Goal: Find contact information: Find contact information

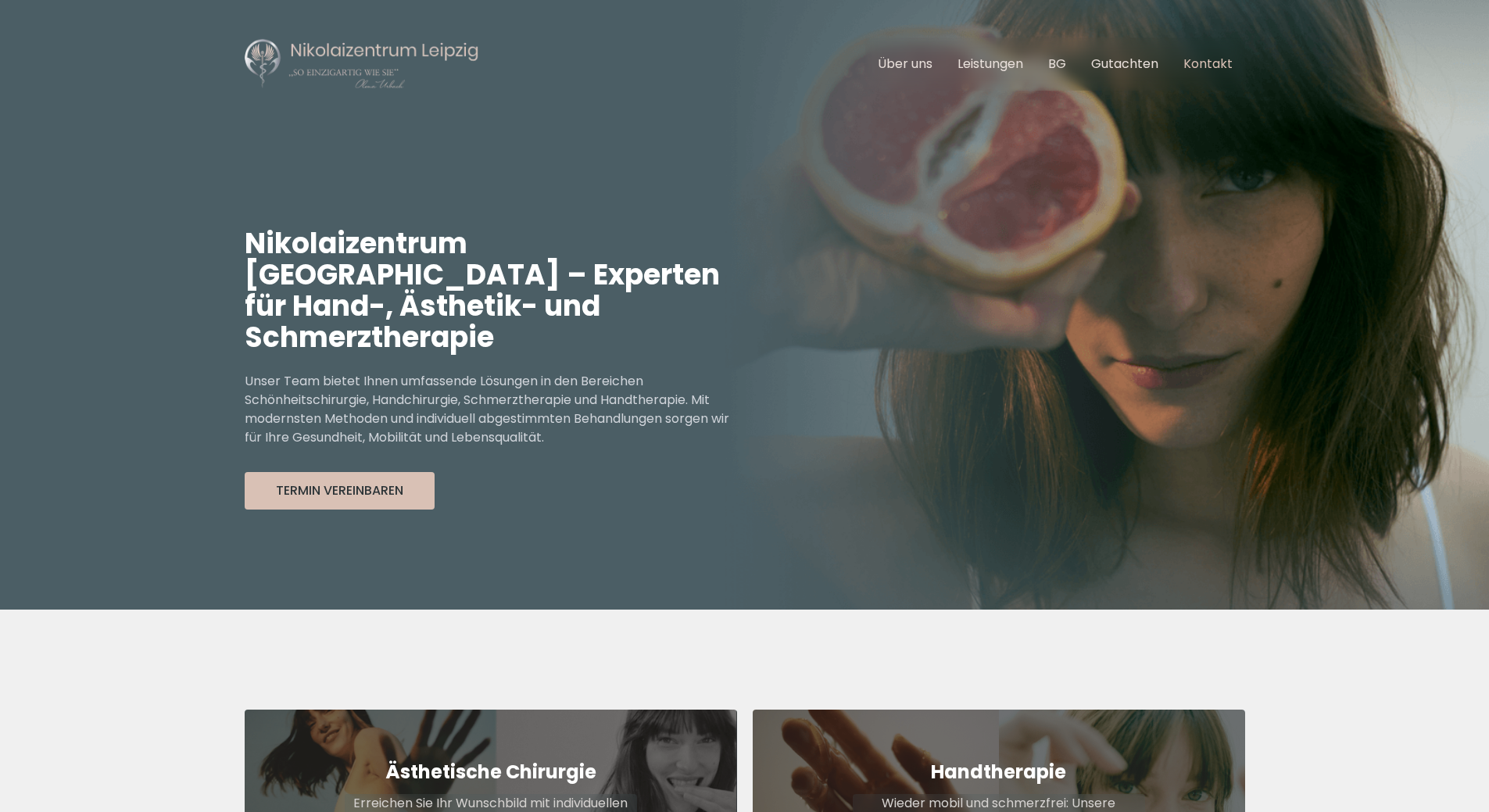
click at [1198, 64] on link "Kontakt" at bounding box center [1207, 63] width 49 height 18
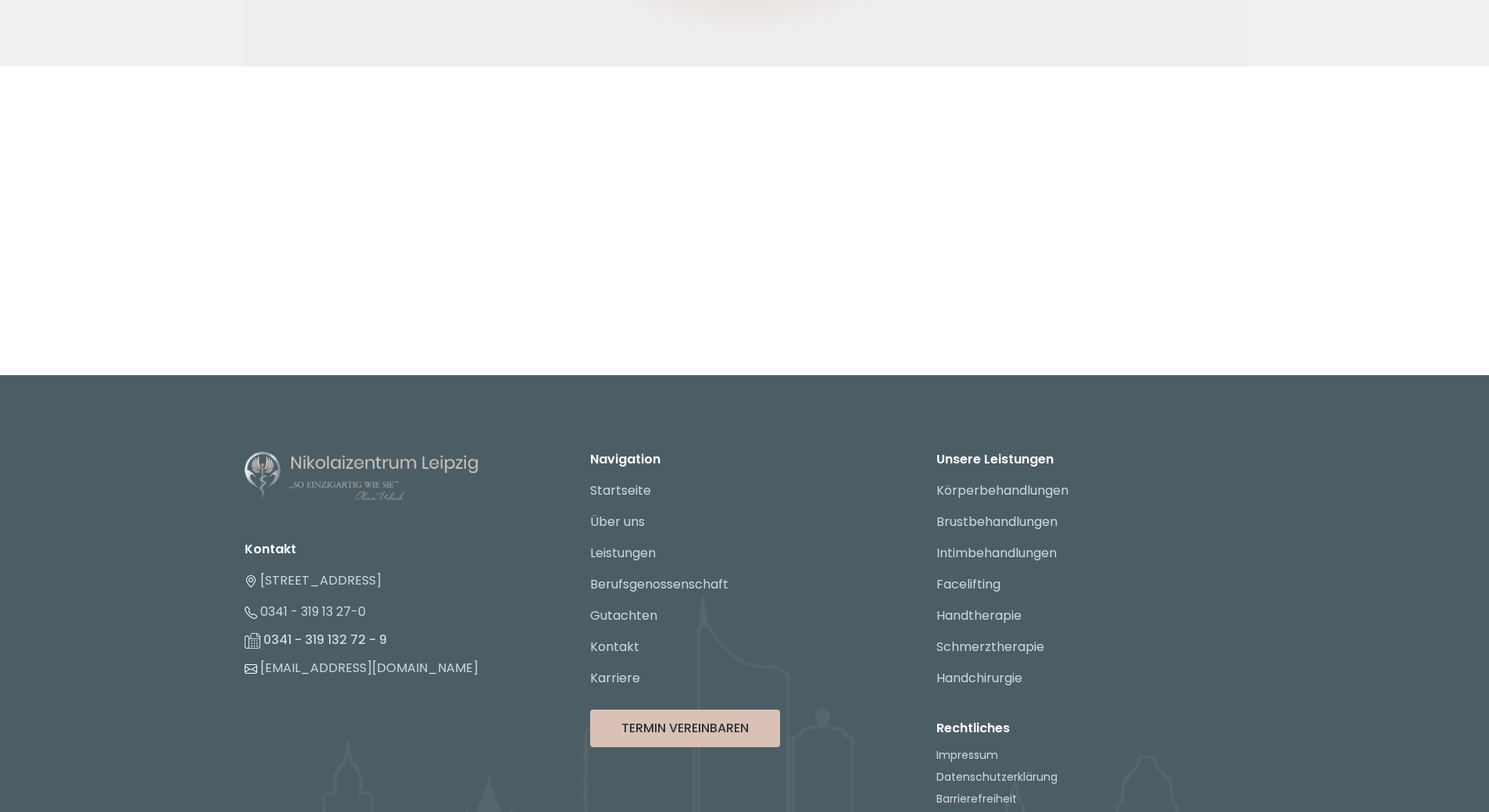
scroll to position [2255, 0]
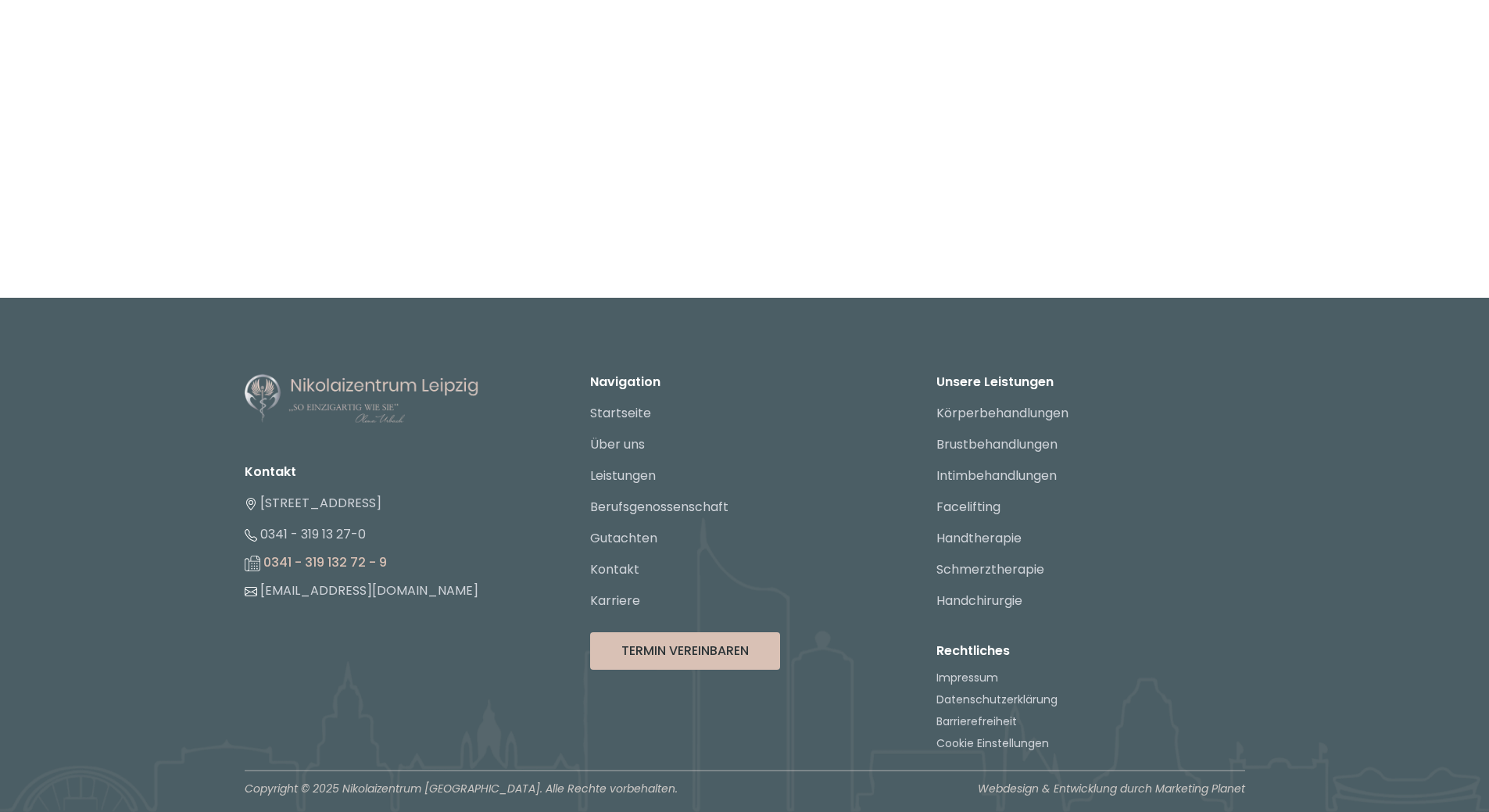
drag, startPoint x: 309, startPoint y: 562, endPoint x: 404, endPoint y: 562, distance: 95.0
click at [404, 562] on li "0341 - 319 132 72 - 9" at bounding box center [399, 562] width 309 height 25
copy li "319 132 72 - 9"
